Goal: Transaction & Acquisition: Purchase product/service

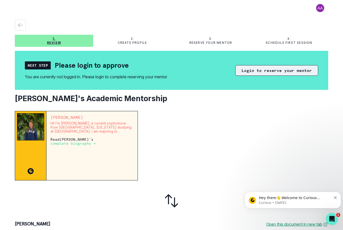
click at [252, 68] on button "Login to reserve your mentor" at bounding box center [276, 70] width 83 height 11
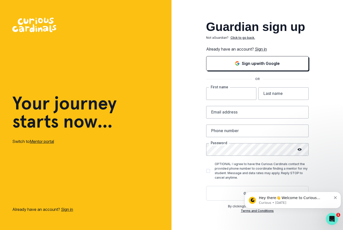
click at [230, 100] on input "text" at bounding box center [231, 93] width 50 height 13
type input "[PERSON_NAME]"
click at [273, 100] on input "text" at bounding box center [284, 93] width 50 height 13
type input "[PERSON_NAME]"
click at [230, 118] on input "email" at bounding box center [257, 112] width 103 height 13
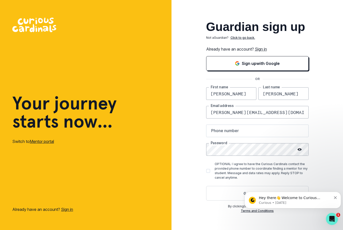
type input "[PERSON_NAME][EMAIL_ADDRESS][DOMAIN_NAME]"
click at [221, 137] on input "text" at bounding box center [257, 130] width 103 height 13
type input "5616433373"
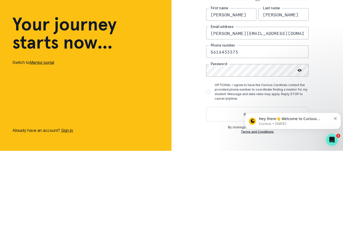
click at [206, 169] on span at bounding box center [208, 171] width 4 height 4
click at [206, 171] on input "OPTIONAL: I agree to have the Curious Cardinals contact the provided phone numb…" at bounding box center [206, 171] width 0 height 0
checkbox input "true"
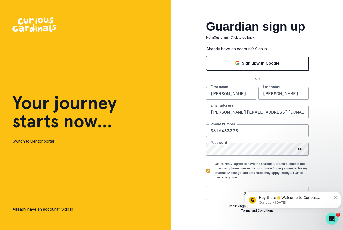
click at [275, 181] on html "Hey there👋 Welcome to Curious Cardinals 🙌 Take a look around! If you have any q…" at bounding box center [293, 198] width 100 height 35
click at [263, 186] on body "Hey there👋 Welcome to Curious Cardinals 🙌 Take a look around! If you have any q…" at bounding box center [293, 198] width 96 height 31
click at [256, 183] on body "Hey there👋 Welcome to Curious Cardinals 🙌 Take a look around! If you have any q…" at bounding box center [293, 198] width 96 height 31
click at [339, 195] on div "Hey there👋 Welcome to Curious Cardinals 🙌 Take a look around! If you have any q…" at bounding box center [293, 199] width 96 height 17
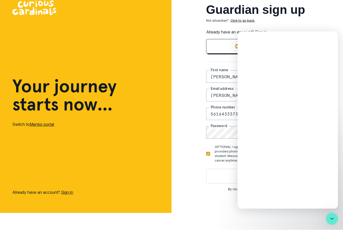
scroll to position [0, 0]
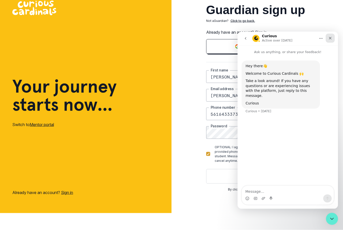
click at [332, 38] on icon "Close" at bounding box center [330, 38] width 4 height 4
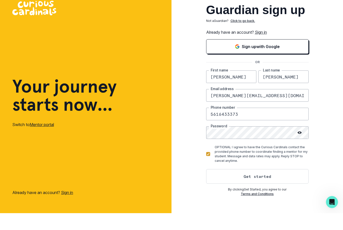
scroll to position [17, 0]
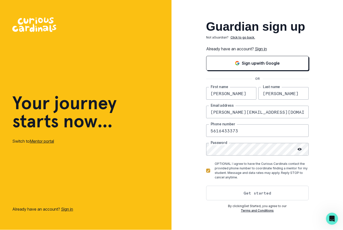
click at [260, 186] on button "Get started" at bounding box center [257, 193] width 103 height 15
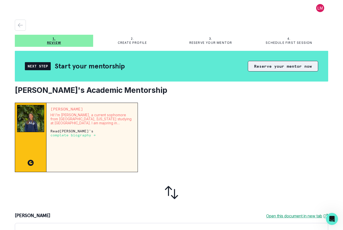
click at [283, 71] on button "Reserve your mentor now" at bounding box center [283, 66] width 70 height 11
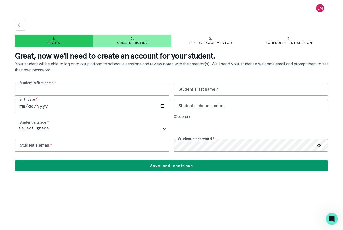
click at [52, 92] on input "text" at bounding box center [92, 89] width 155 height 13
type input "[PERSON_NAME]"
click at [203, 83] on input "text" at bounding box center [251, 89] width 155 height 13
type input "[PERSON_NAME]"
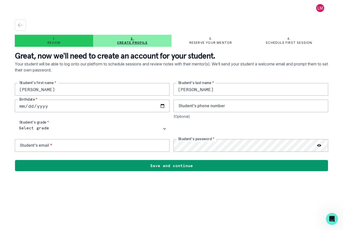
click at [26, 99] on input "date" at bounding box center [92, 105] width 155 height 13
type input "[DATE]"
click at [247, 99] on input "tel" at bounding box center [251, 105] width 155 height 13
type input "7728885191"
click at [69, 139] on input "email" at bounding box center [92, 145] width 155 height 13
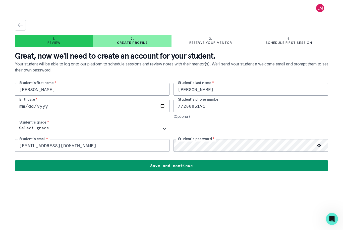
type input "[EMAIL_ADDRESS][DOMAIN_NAME]"
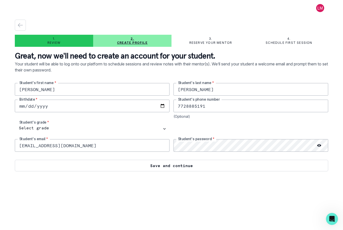
click at [174, 160] on button "Save and continue" at bounding box center [172, 166] width 314 height 12
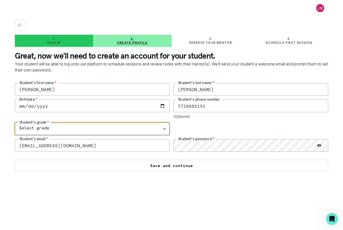
select select "9th Grade"
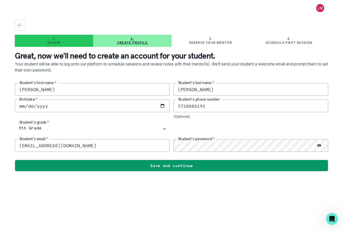
click at [105, 99] on input "[DATE]" at bounding box center [92, 105] width 155 height 13
type input "[DATE]"
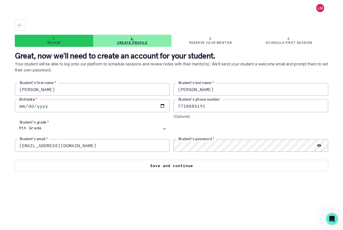
click at [172, 160] on button "Save and continue" at bounding box center [172, 166] width 314 height 12
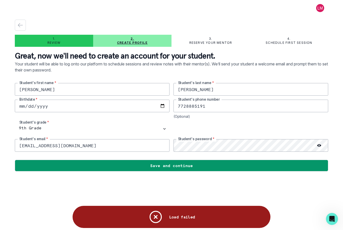
click at [156, 214] on icon "Notifications" at bounding box center [155, 216] width 15 height 15
click at [175, 214] on div "Load failed" at bounding box center [172, 217] width 198 height 22
click at [159, 211] on icon "Notifications" at bounding box center [155, 216] width 15 height 15
click at [154, 211] on icon "Notifications" at bounding box center [155, 216] width 15 height 15
click at [157, 212] on icon "Notifications" at bounding box center [155, 216] width 15 height 15
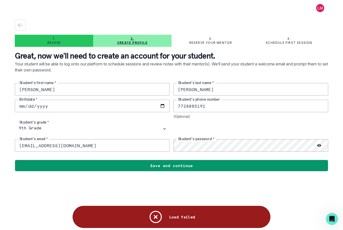
click at [157, 212] on icon "Notifications" at bounding box center [155, 216] width 11 height 11
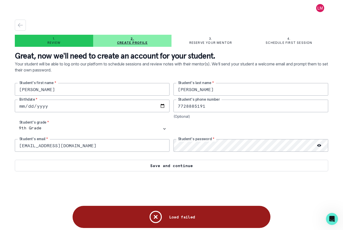
click at [174, 160] on button "Save and continue" at bounding box center [172, 166] width 314 height 12
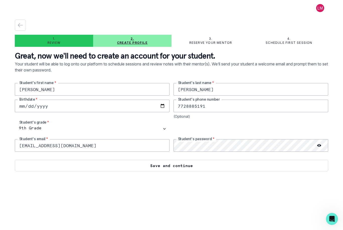
scroll to position [0, 0]
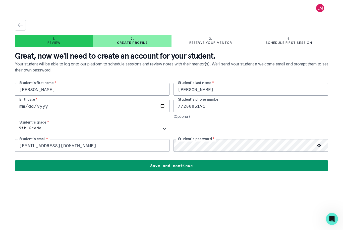
click at [22, 20] on button "button" at bounding box center [20, 25] width 11 height 11
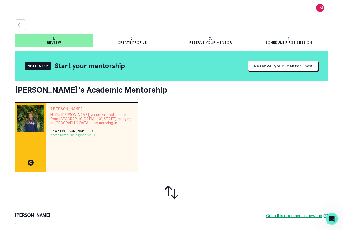
click at [322, 6] on span at bounding box center [320, 8] width 16 height 8
click at [240, 143] on div at bounding box center [235, 137] width 186 height 69
click at [288, 47] on div "1. Review 2. Create profile 3. Reserve your mentor 4. Schedule first session Ne…" at bounding box center [172, 185] width 314 height 331
click at [37, 68] on div "Next Step" at bounding box center [38, 66] width 26 height 8
click at [293, 69] on button "Reserve your mentor now" at bounding box center [283, 66] width 70 height 11
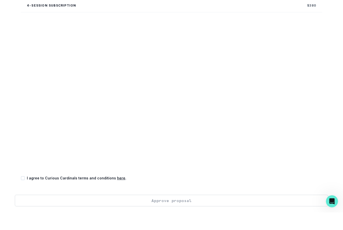
scroll to position [79, 0]
click at [19, 159] on div "Purchase your session package: Your card will remain on file for future purchas…" at bounding box center [172, 92] width 314 height 240
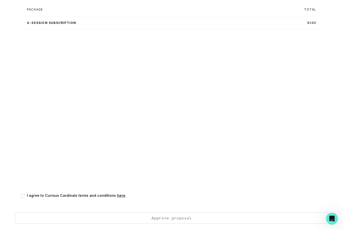
click at [25, 193] on span at bounding box center [23, 195] width 4 height 4
click at [21, 195] on input "checkbox" at bounding box center [21, 195] width 0 height 0
checkbox input "true"
click at [170, 212] on button "Approve proposal" at bounding box center [172, 218] width 314 height 12
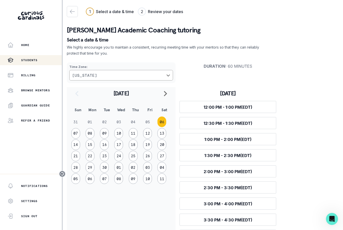
click at [40, 59] on div "Students" at bounding box center [35, 60] width 54 height 6
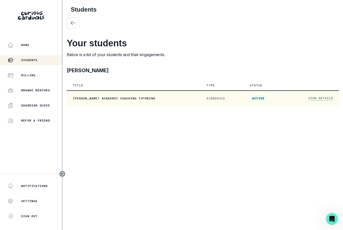
click at [323, 97] on link "View Details" at bounding box center [321, 98] width 25 height 4
